Goal: Navigation & Orientation: Understand site structure

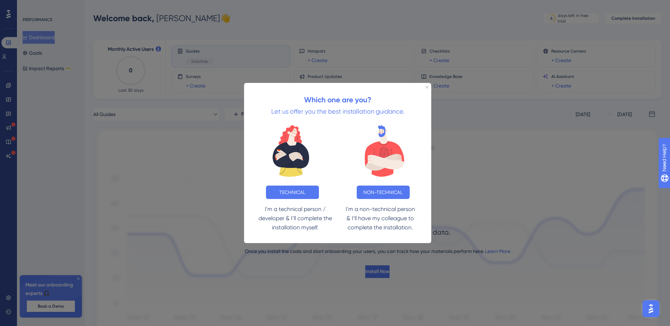
click at [579, 117] on div at bounding box center [335, 163] width 670 height 326
click at [247, 141] on div at bounding box center [291, 151] width 94 height 64
click at [426, 86] on icon "Close Preview" at bounding box center [427, 86] width 3 height 3
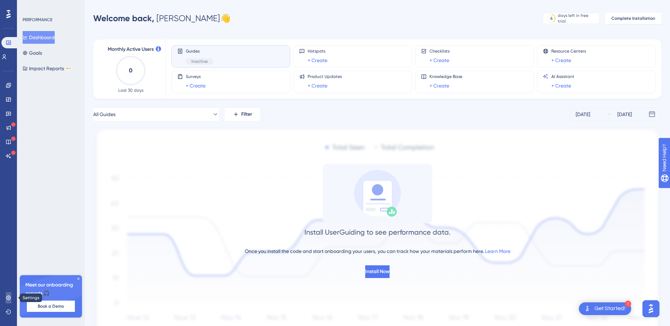
click at [6, 297] on icon at bounding box center [9, 298] width 6 height 6
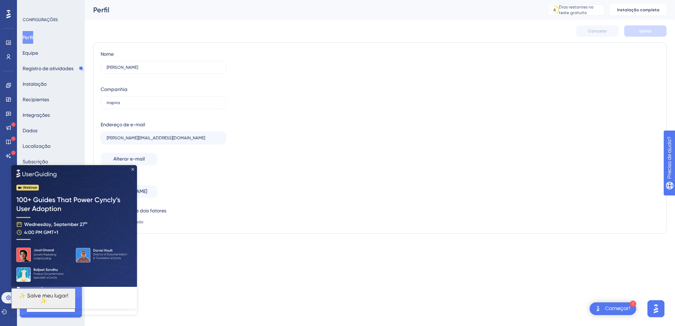
click at [132, 170] on icon "Fechar visualização" at bounding box center [132, 169] width 3 height 3
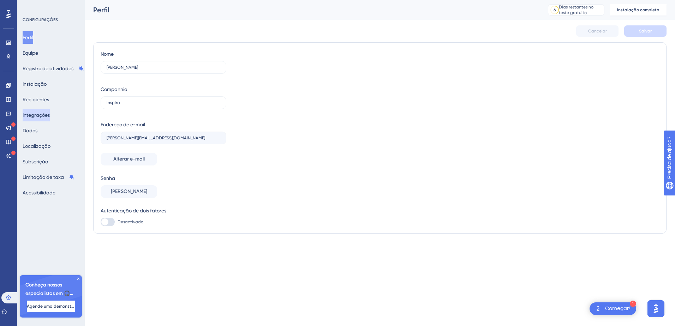
click at [38, 111] on button "Integrações" at bounding box center [36, 115] width 27 height 13
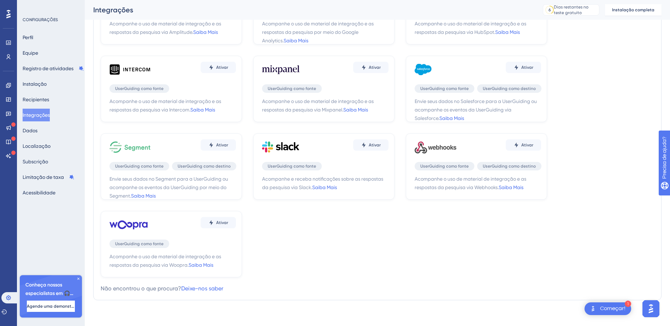
scroll to position [78, 0]
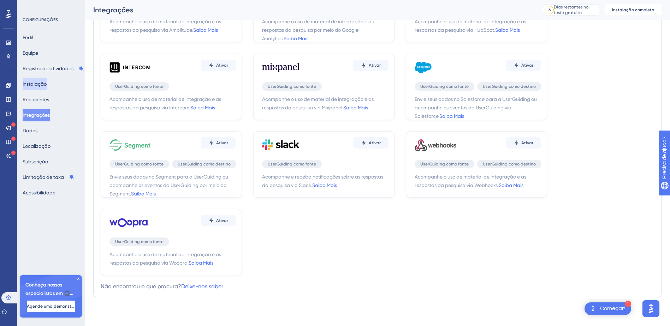
click at [38, 85] on button "Instalação" at bounding box center [35, 84] width 24 height 13
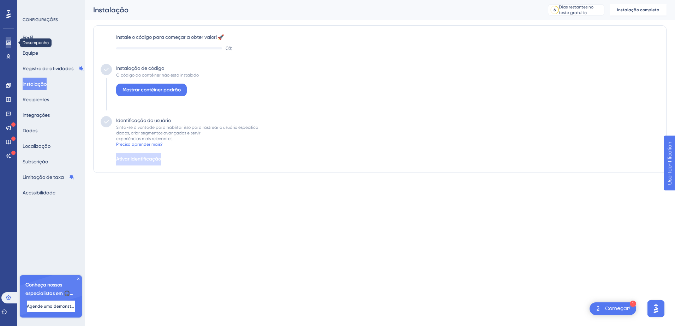
click at [8, 41] on icon at bounding box center [9, 43] width 6 height 6
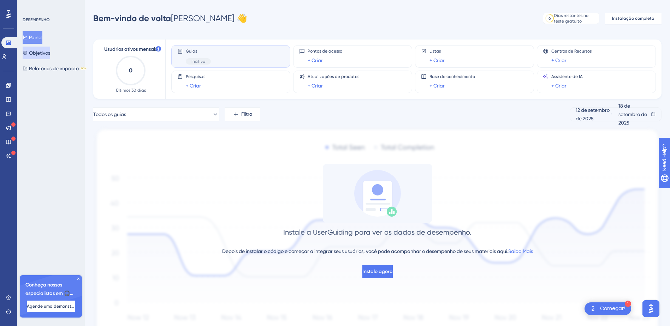
click at [49, 51] on font "Objetivos" at bounding box center [39, 53] width 21 height 8
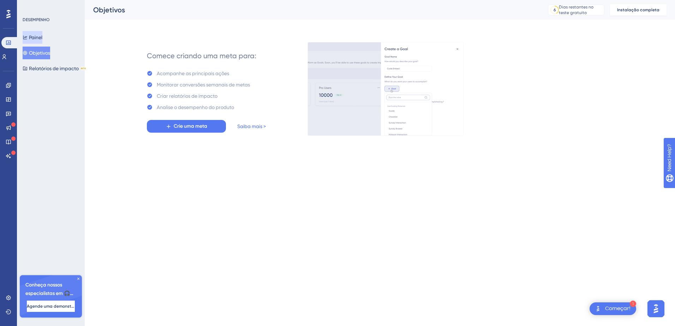
click at [28, 37] on icon at bounding box center [25, 37] width 5 height 5
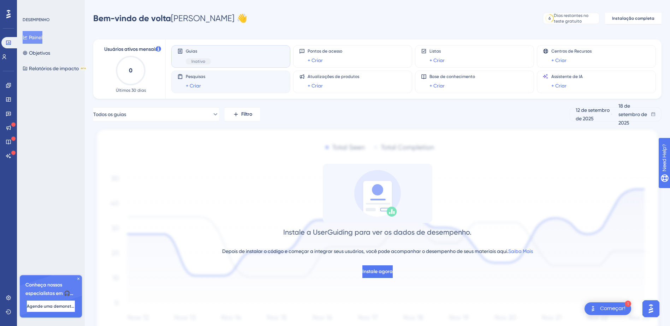
click at [211, 90] on div "Pesquisas + Criar" at bounding box center [230, 82] width 107 height 16
click at [195, 85] on link "+ Criar" at bounding box center [193, 86] width 15 height 8
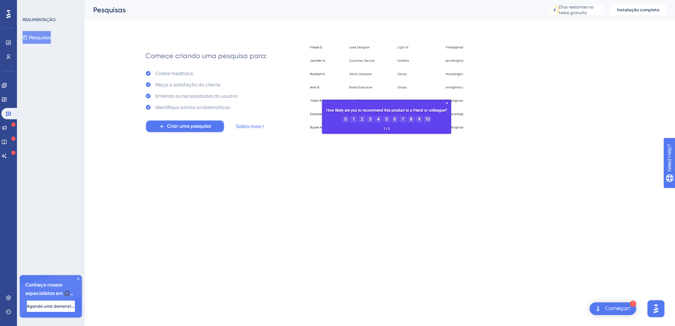
drag, startPoint x: 187, startPoint y: 123, endPoint x: 172, endPoint y: 127, distance: 16.1
click at [172, 127] on span "Criar uma pesquisa" at bounding box center [189, 126] width 44 height 8
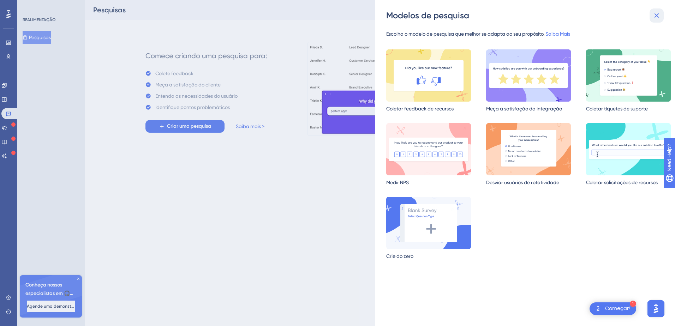
click at [651, 17] on button at bounding box center [657, 15] width 14 height 14
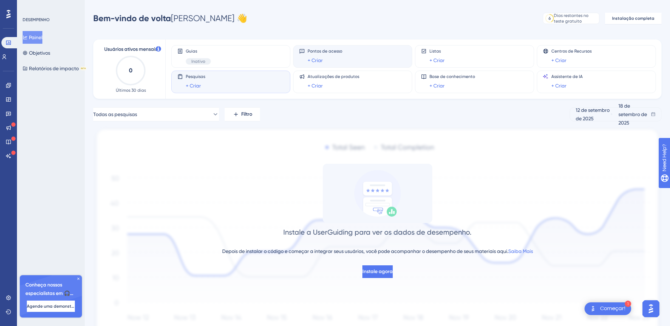
click at [329, 59] on div "+ Criar" at bounding box center [325, 60] width 35 height 8
click at [319, 61] on link "+ Criar" at bounding box center [315, 60] width 15 height 8
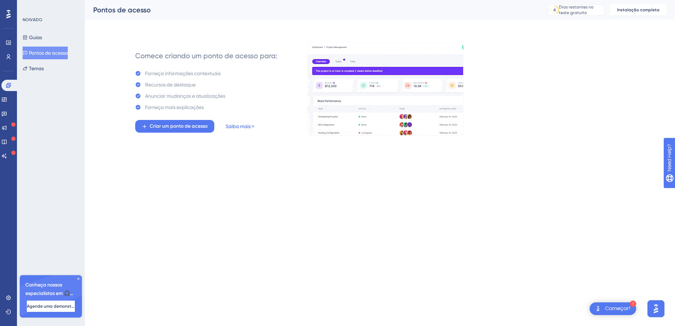
click at [243, 126] on link "Saiba mais >" at bounding box center [240, 126] width 29 height 8
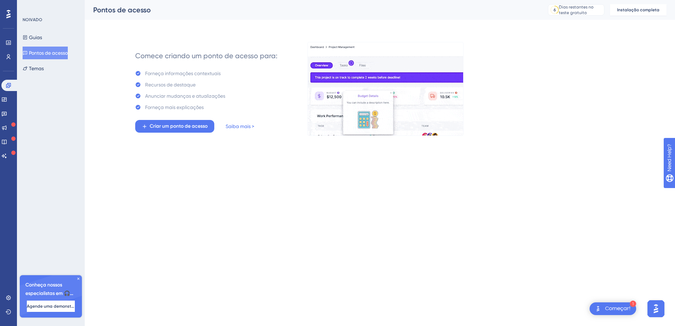
click at [46, 52] on font "Pontos de acesso" at bounding box center [48, 53] width 39 height 8
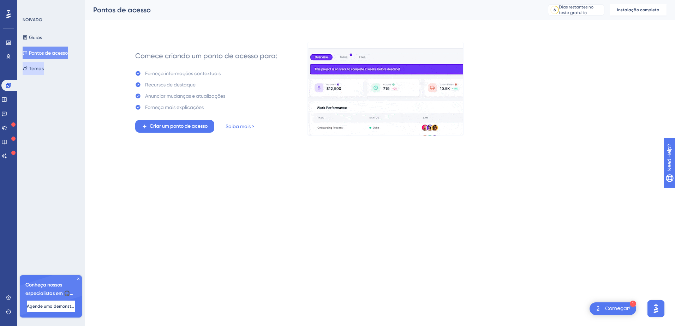
click at [35, 69] on font "Temas" at bounding box center [36, 68] width 15 height 8
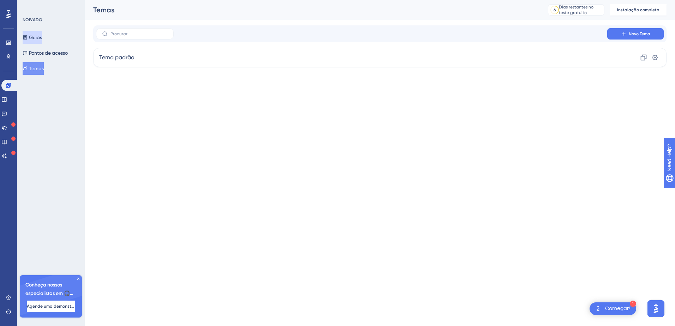
click at [37, 35] on font "Guias" at bounding box center [35, 37] width 13 height 8
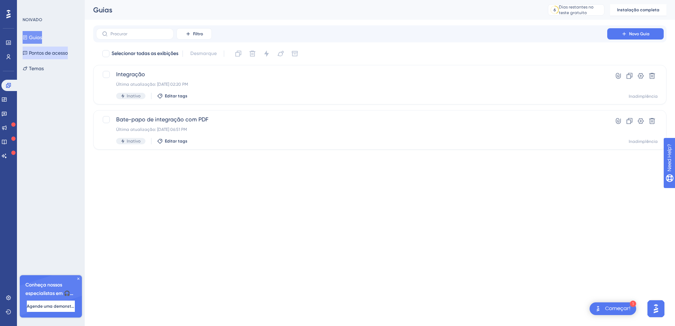
click at [36, 54] on font "Pontos de acesso" at bounding box center [48, 53] width 39 height 8
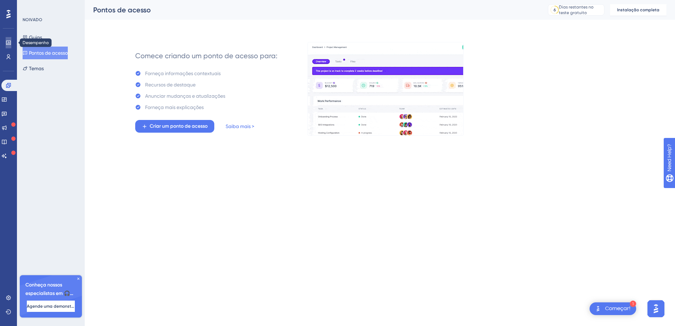
click at [9, 39] on link at bounding box center [9, 42] width 6 height 11
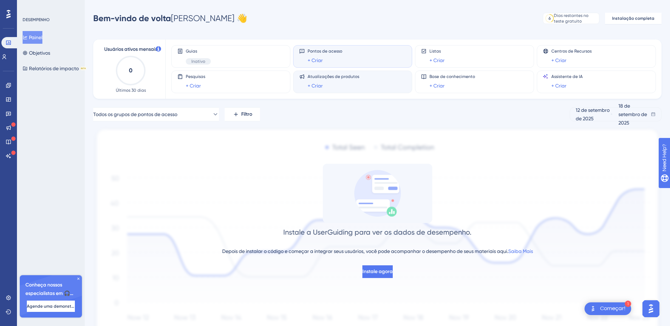
click at [330, 77] on span "Atualizações de produtos" at bounding box center [334, 77] width 52 height 6
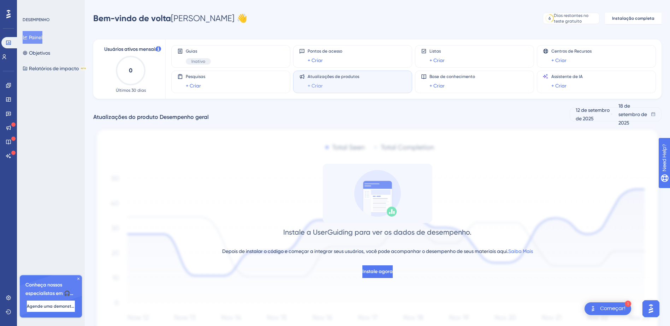
click at [318, 86] on link "+ Criar" at bounding box center [315, 86] width 15 height 8
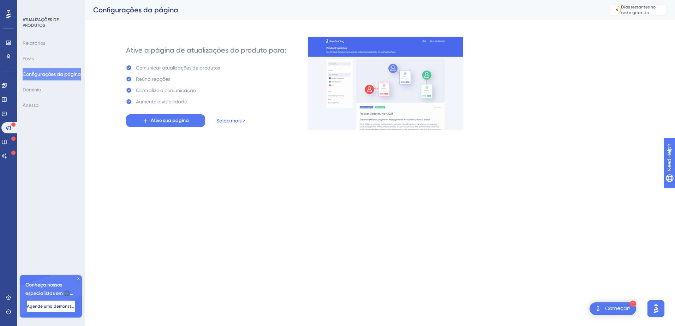
click at [227, 124] on link "Saiba mais >" at bounding box center [231, 121] width 29 height 8
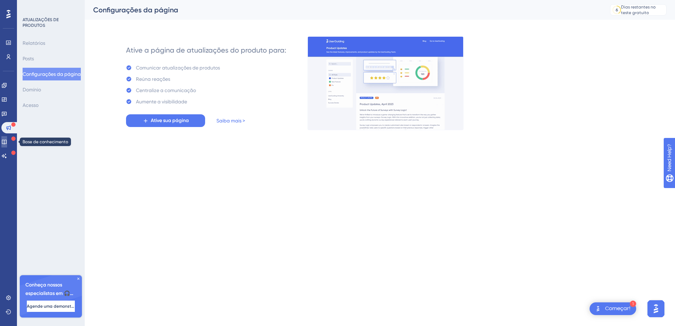
click at [7, 138] on link at bounding box center [4, 141] width 6 height 11
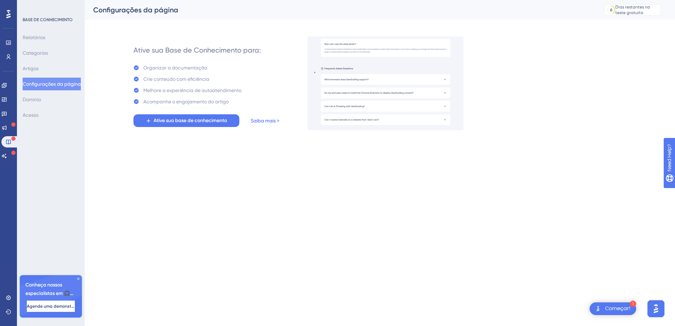
click at [273, 119] on link "Saiba mais >" at bounding box center [265, 121] width 29 height 8
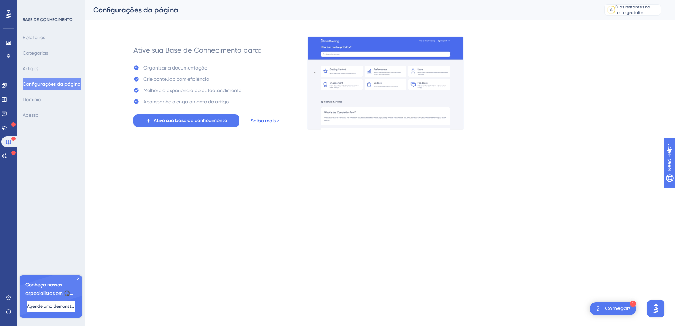
click at [261, 120] on link "Saiba mais >" at bounding box center [265, 121] width 29 height 8
click at [7, 157] on icon at bounding box center [4, 156] width 6 height 6
